Goal: Entertainment & Leisure: Consume media (video, audio)

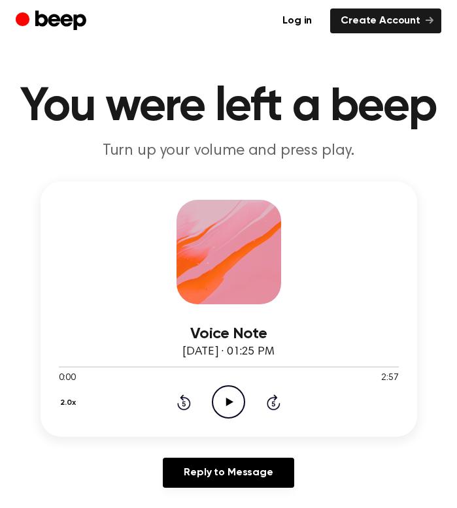
click at [232, 393] on icon "Play Audio" at bounding box center [228, 401] width 33 height 33
click at [236, 406] on icon "Play Audio" at bounding box center [228, 401] width 33 height 33
click at [225, 411] on icon "Play Audio" at bounding box center [228, 401] width 33 height 33
click at [230, 408] on icon "Play Audio" at bounding box center [228, 401] width 33 height 33
